Goal: Task Accomplishment & Management: Manage account settings

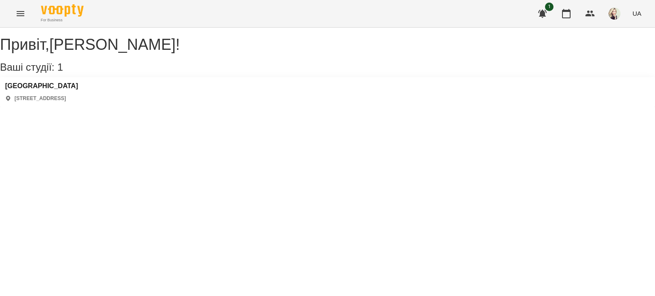
click at [20, 12] on icon "Menu" at bounding box center [20, 14] width 10 height 10
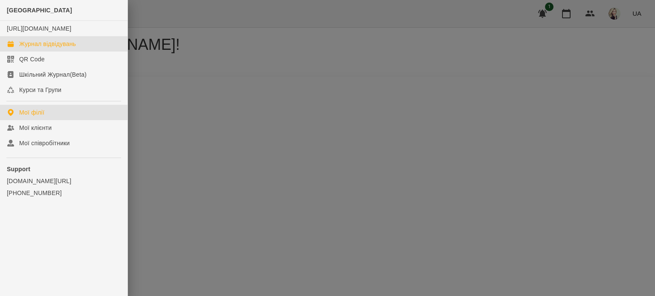
click at [33, 48] on div "Журнал відвідувань" at bounding box center [47, 44] width 57 height 9
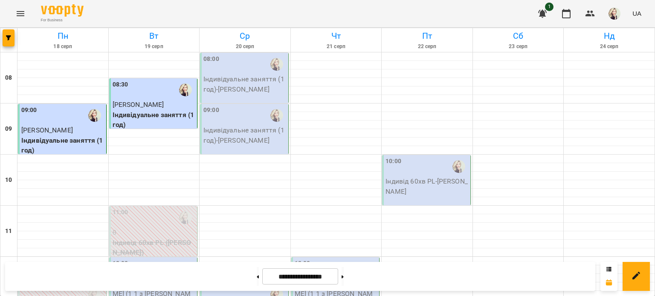
click at [261, 87] on p "Індивідуальне заняття (1 год) - [PERSON_NAME]" at bounding box center [244, 84] width 83 height 20
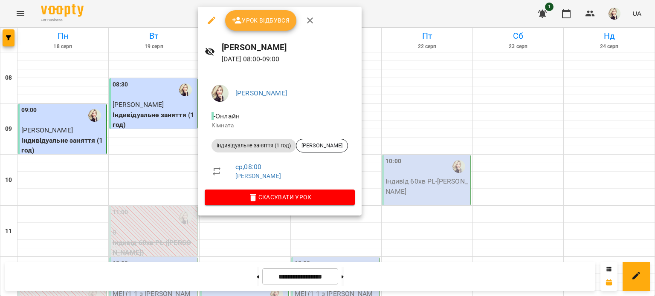
click at [268, 17] on span "Урок відбувся" at bounding box center [261, 20] width 58 height 10
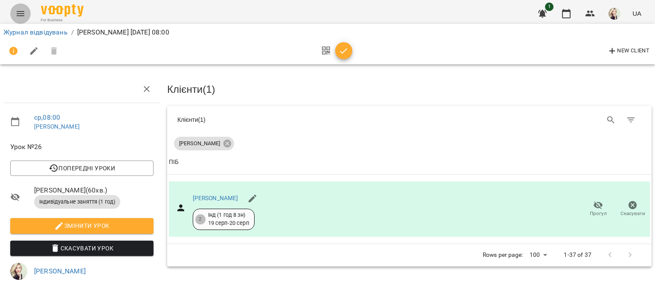
click at [22, 18] on button "Menu" at bounding box center [20, 13] width 20 height 20
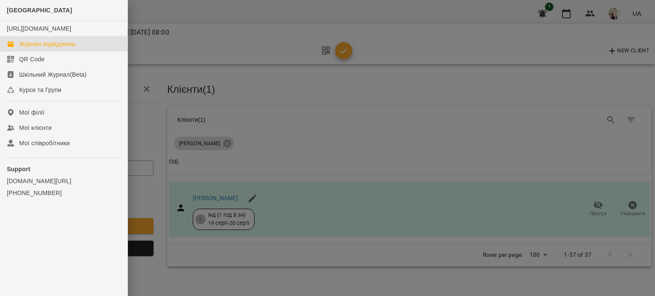
click at [32, 48] on div "Журнал відвідувань" at bounding box center [47, 44] width 57 height 9
